Goal: Information Seeking & Learning: Learn about a topic

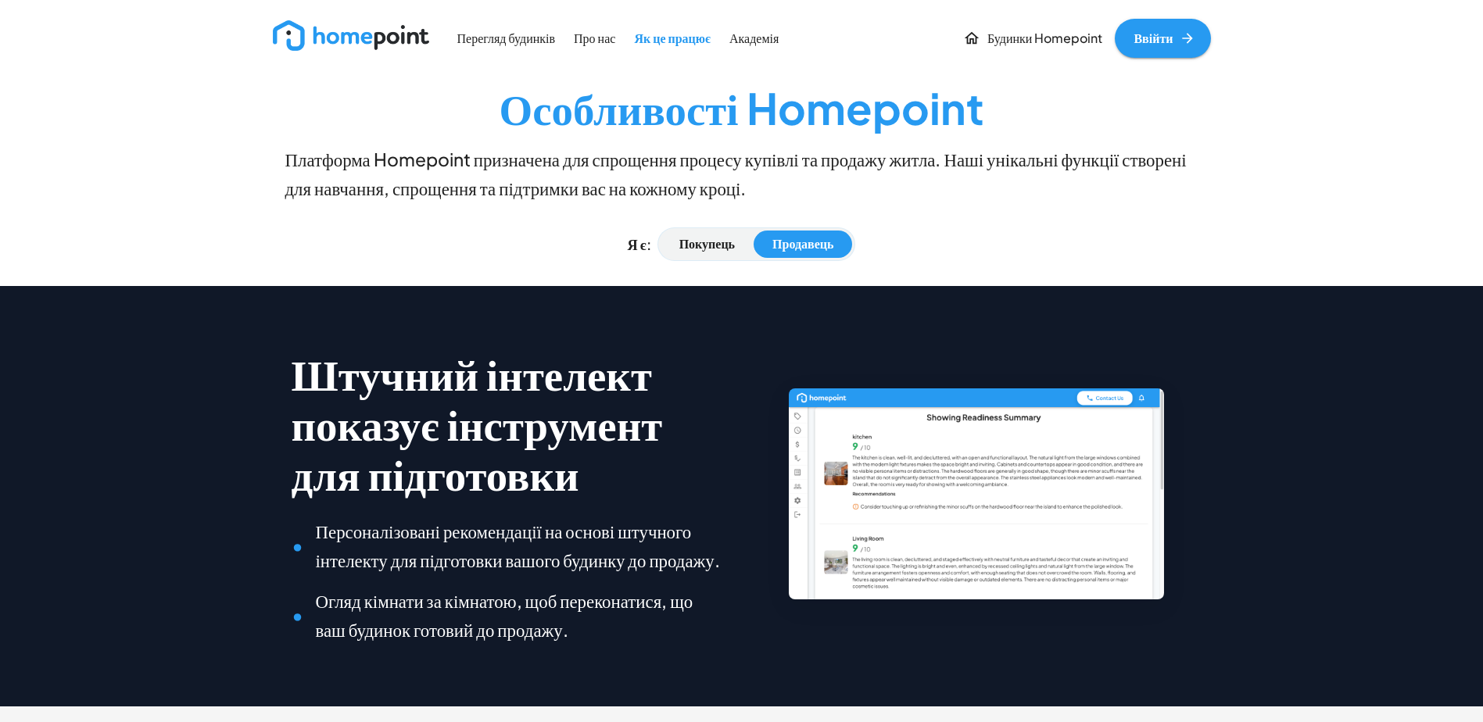
click at [389, 33] on img at bounding box center [351, 35] width 156 height 30
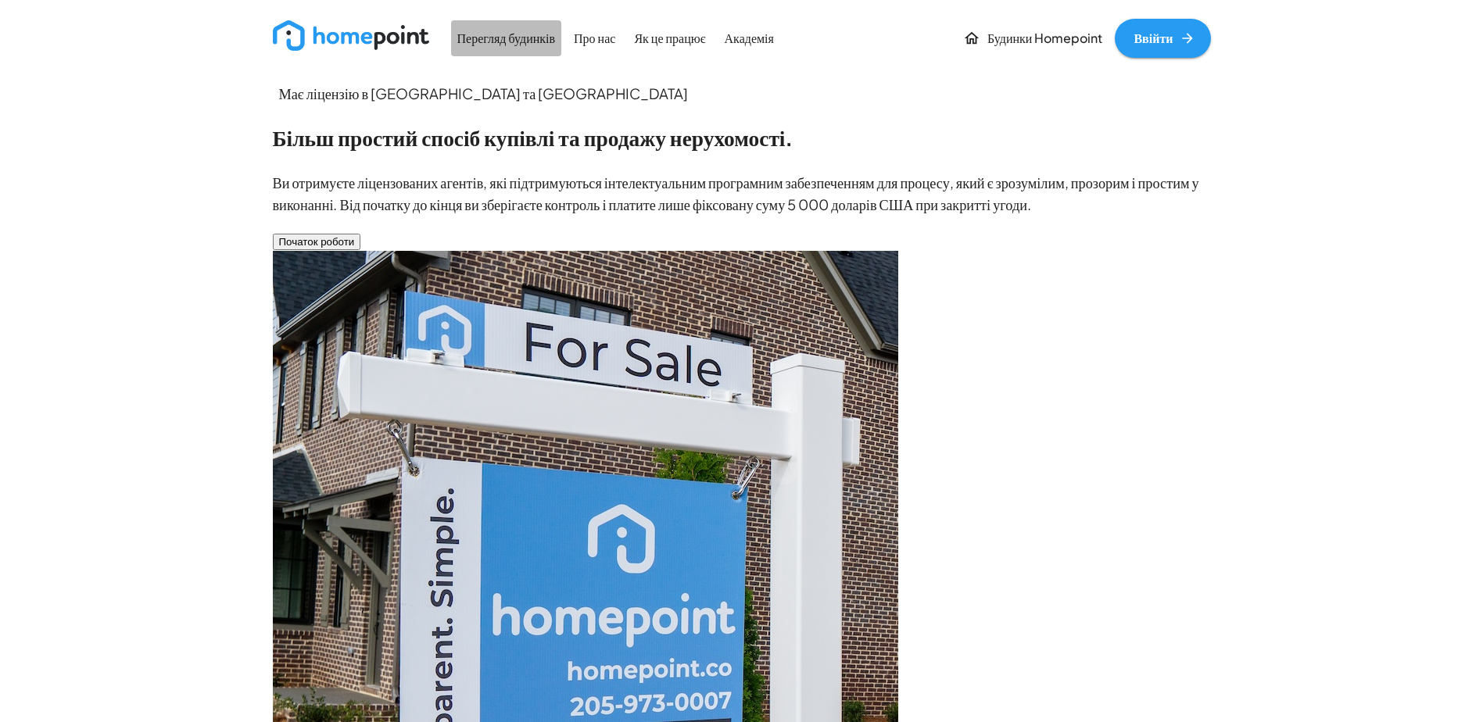
click at [545, 38] on p "Перегляд будинків" at bounding box center [506, 39] width 99 height 18
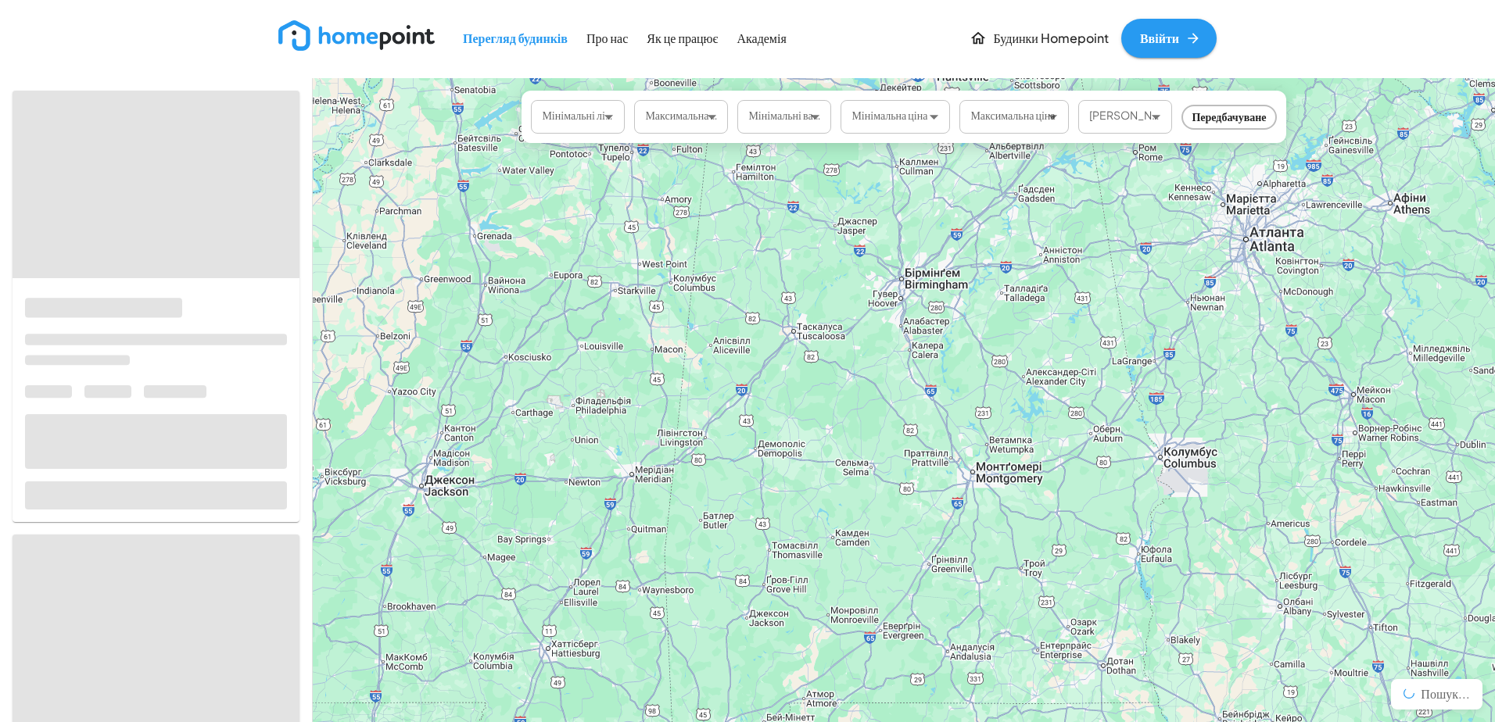
click at [846, 408] on html "Перегляд будинків Про нас Як це працює Академія Будинки Homepoint Ввійти Мініма…" at bounding box center [747, 361] width 1495 height 722
click at [834, 442] on html "Перегляд будинків Про нас Як це працює Академія Будинки Homepoint Ввійти Мініма…" at bounding box center [747, 361] width 1495 height 722
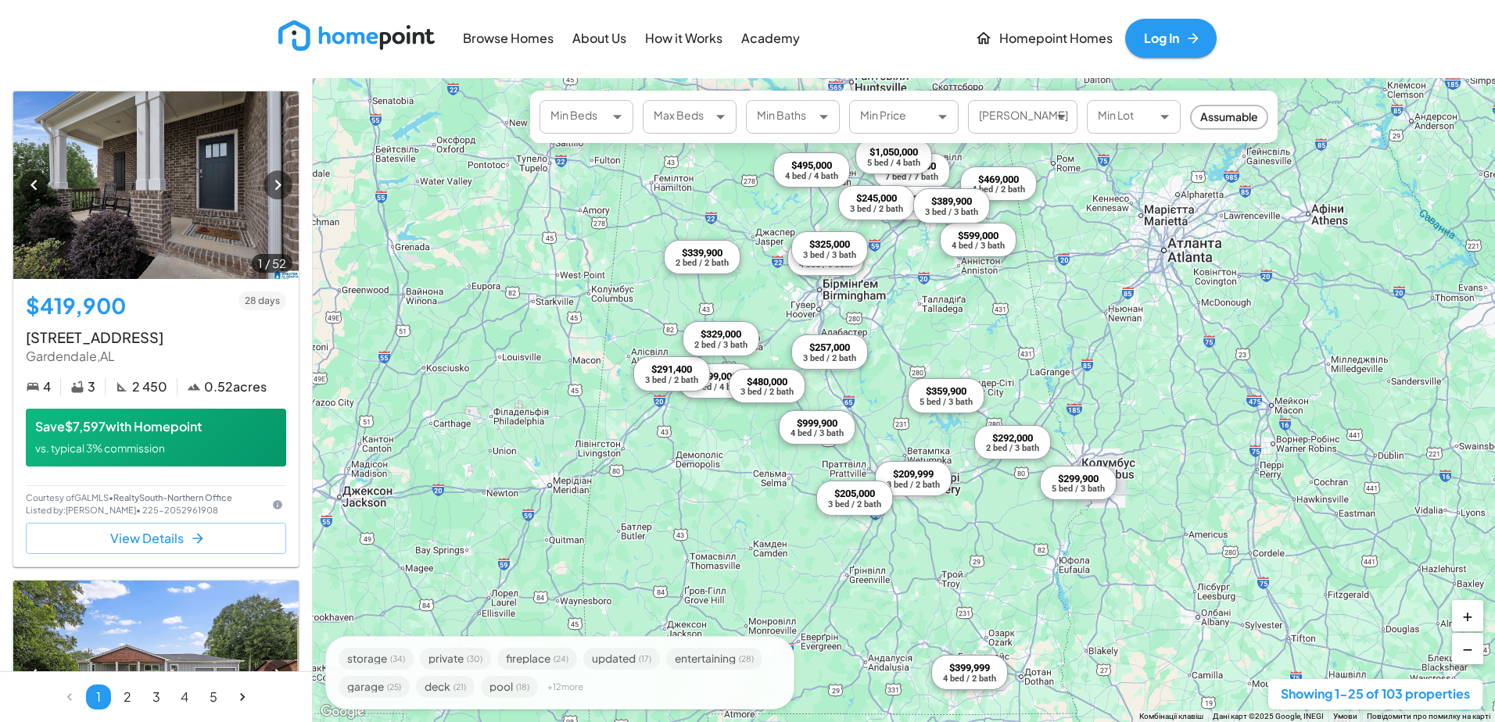
drag, startPoint x: 986, startPoint y: 331, endPoint x: 901, endPoint y: 342, distance: 85.1
click at [901, 342] on div "$419,900 4 bed / 3 bath $469,000 4 bed / 2 bath $495,000 4 bed / 4 bath $299,90…" at bounding box center [904, 400] width 1182 height 644
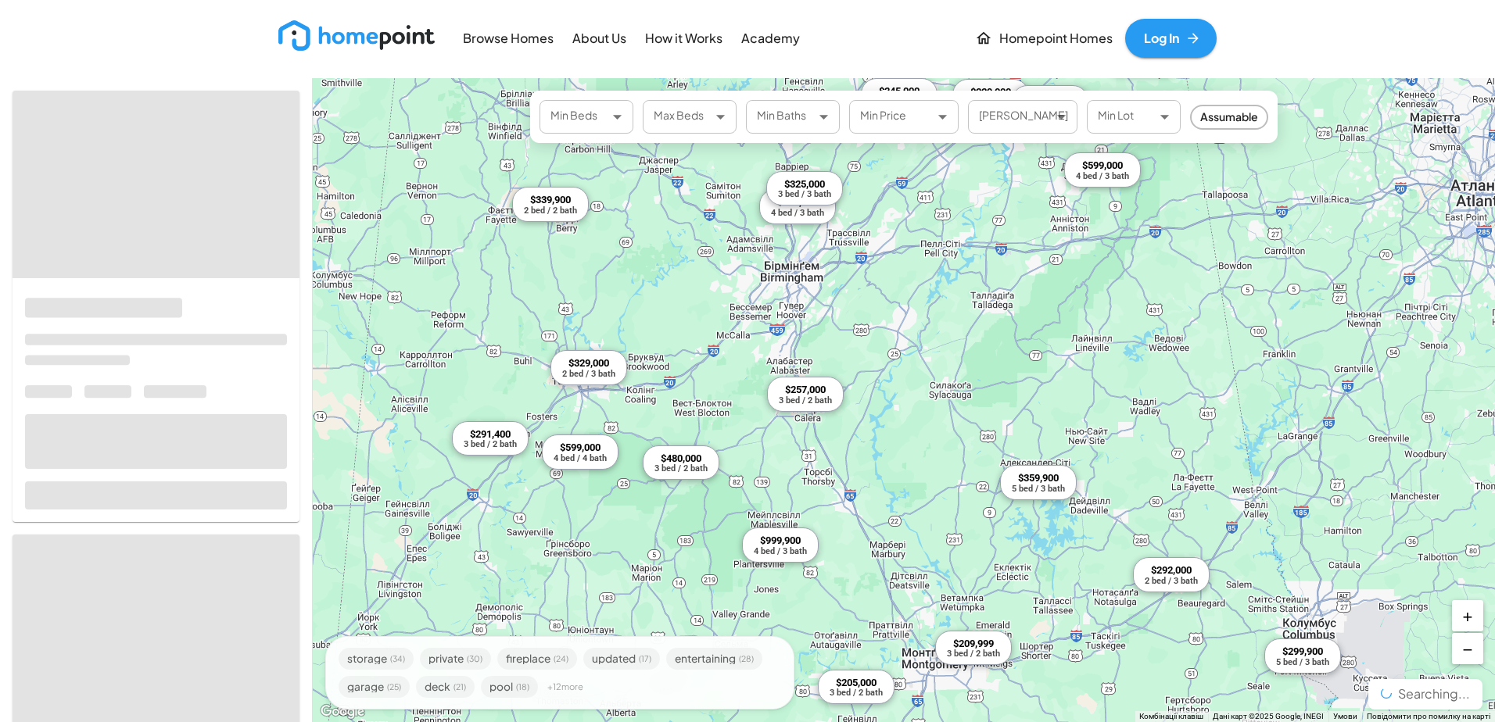
click at [849, 365] on div "$419,900 4 bed / 3 bath $469,000 4 bed / 2 bath $495,000 4 bed / 4 bath $299,90…" at bounding box center [904, 400] width 1182 height 644
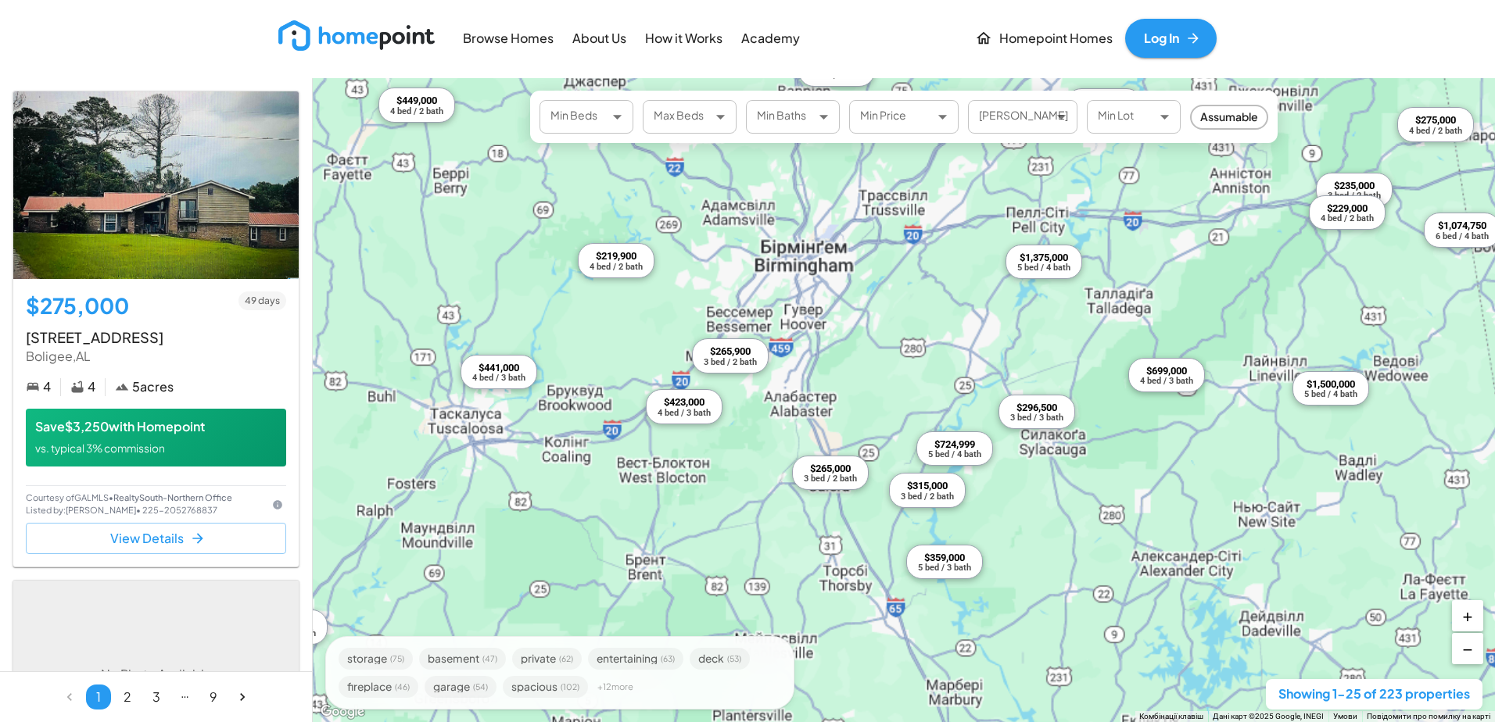
drag, startPoint x: 790, startPoint y: 289, endPoint x: 793, endPoint y: 300, distance: 11.2
click at [793, 300] on div "$275,000 4 bed / 4 bath $265,000 3 bed / 2 bath $423,000 4 bed / 3 bath $235,00…" at bounding box center [904, 400] width 1182 height 644
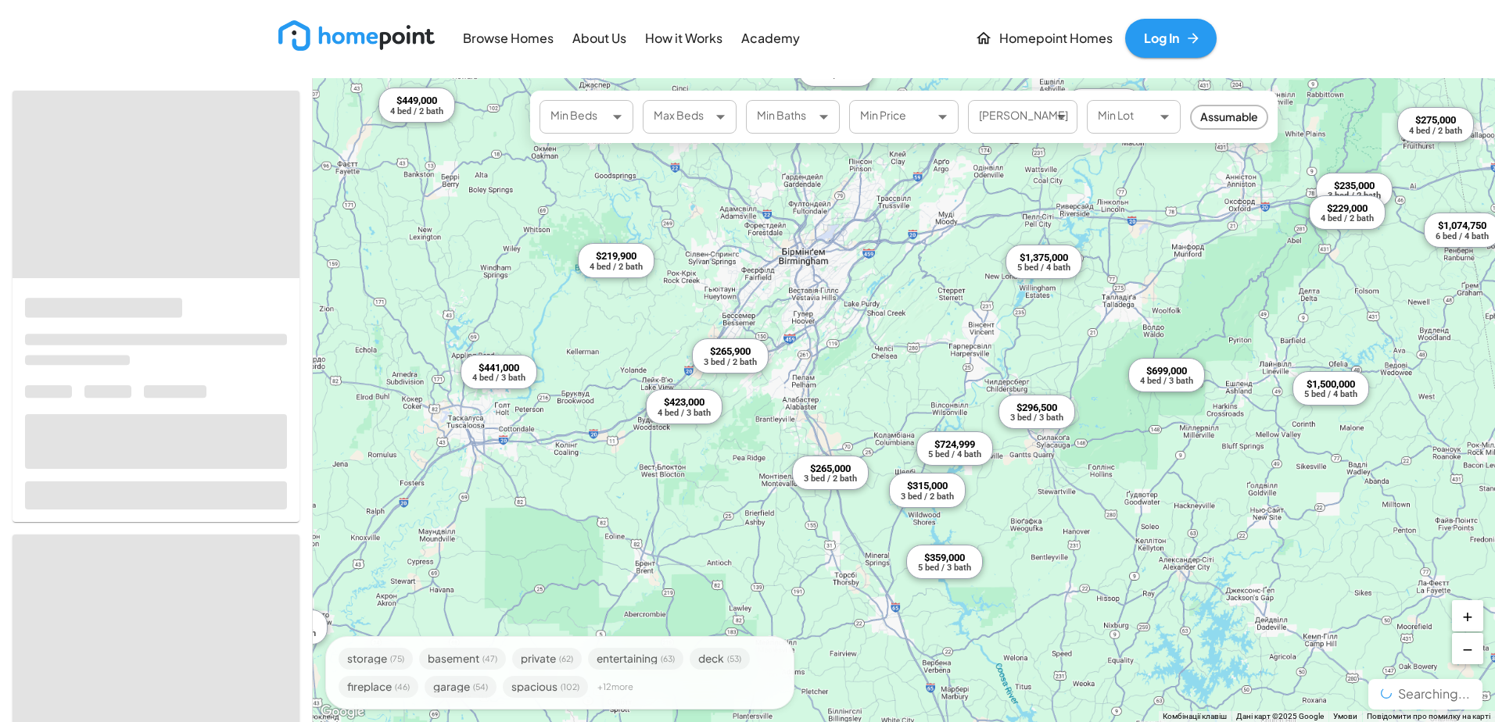
click at [785, 284] on div "$275,000 4 bed / 4 bath $265,000 3 bed / 2 bath $423,000 4 bed / 3 bath $235,00…" at bounding box center [904, 400] width 1182 height 644
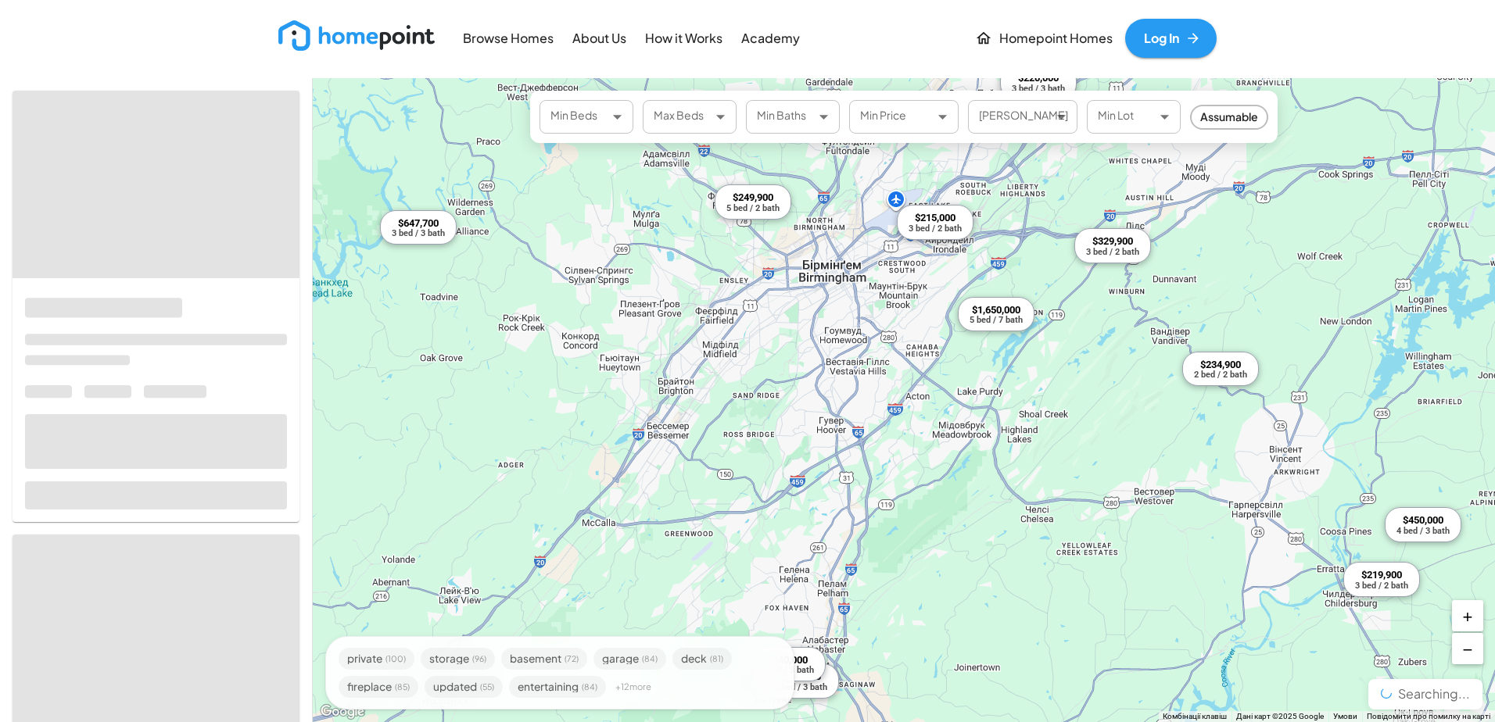
click at [937, 389] on div "$647,700 3 bed / 3 bath $549,900 3 bed / 2 bath $2,350,000 6 bed / 4 bath $249,…" at bounding box center [904, 400] width 1182 height 644
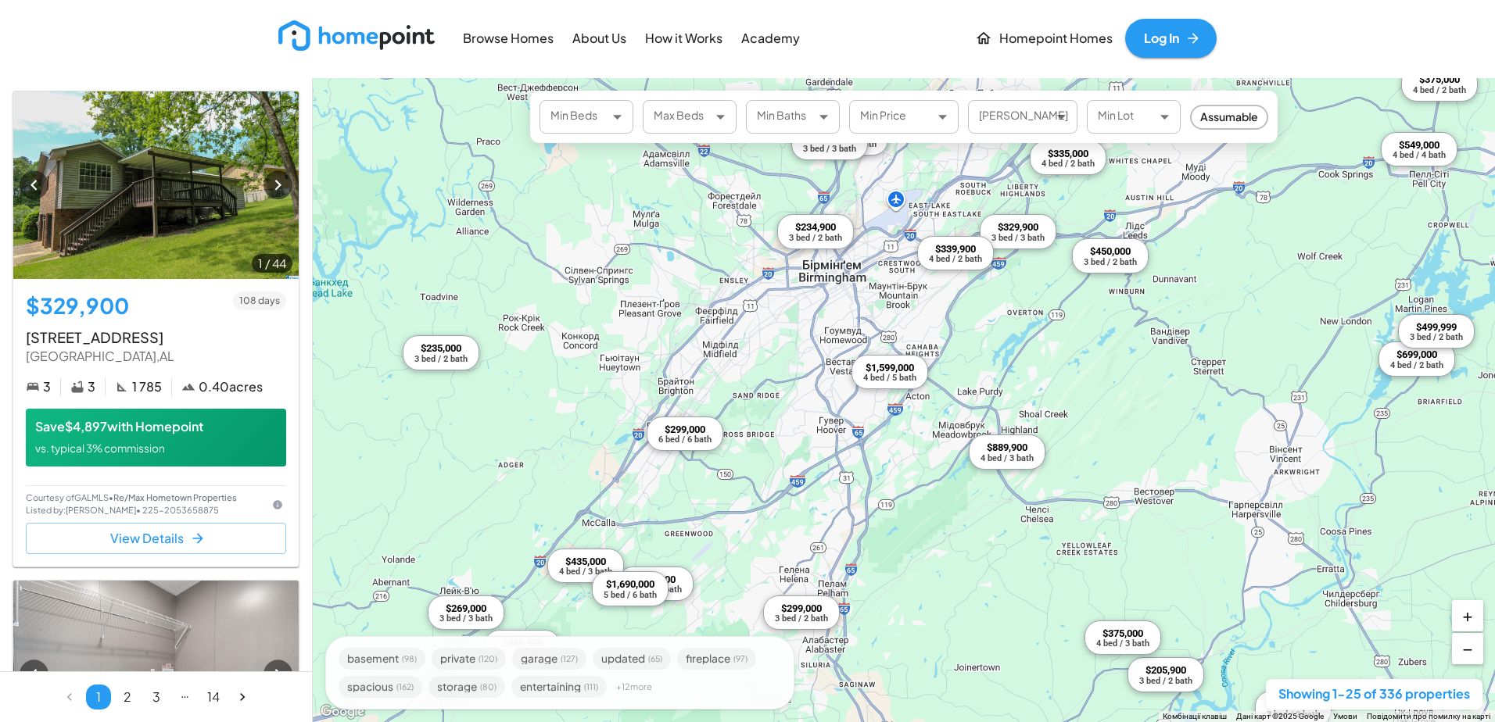
click at [778, 35] on p "Academy" at bounding box center [770, 39] width 59 height 18
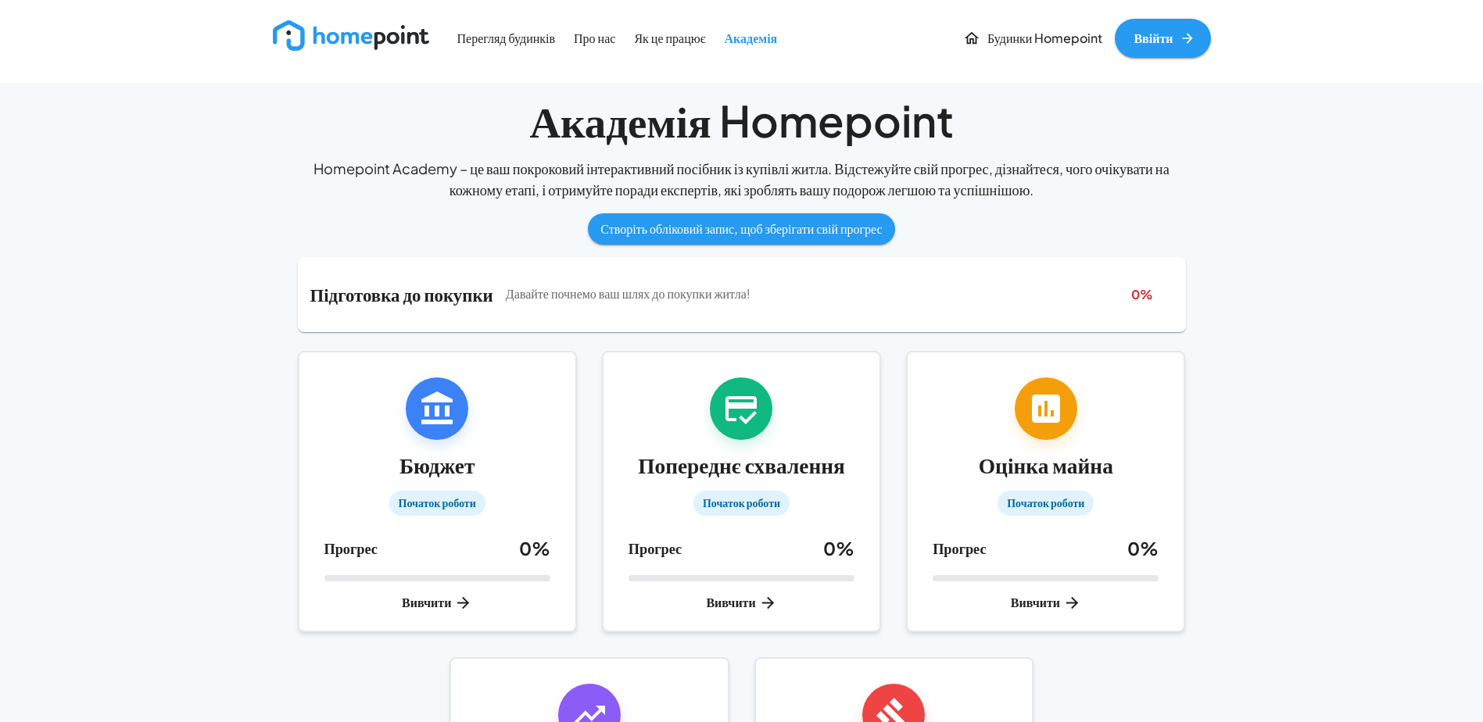
click at [636, 39] on p "Як це працює" at bounding box center [669, 39] width 71 height 18
